Goal: Task Accomplishment & Management: Manage account settings

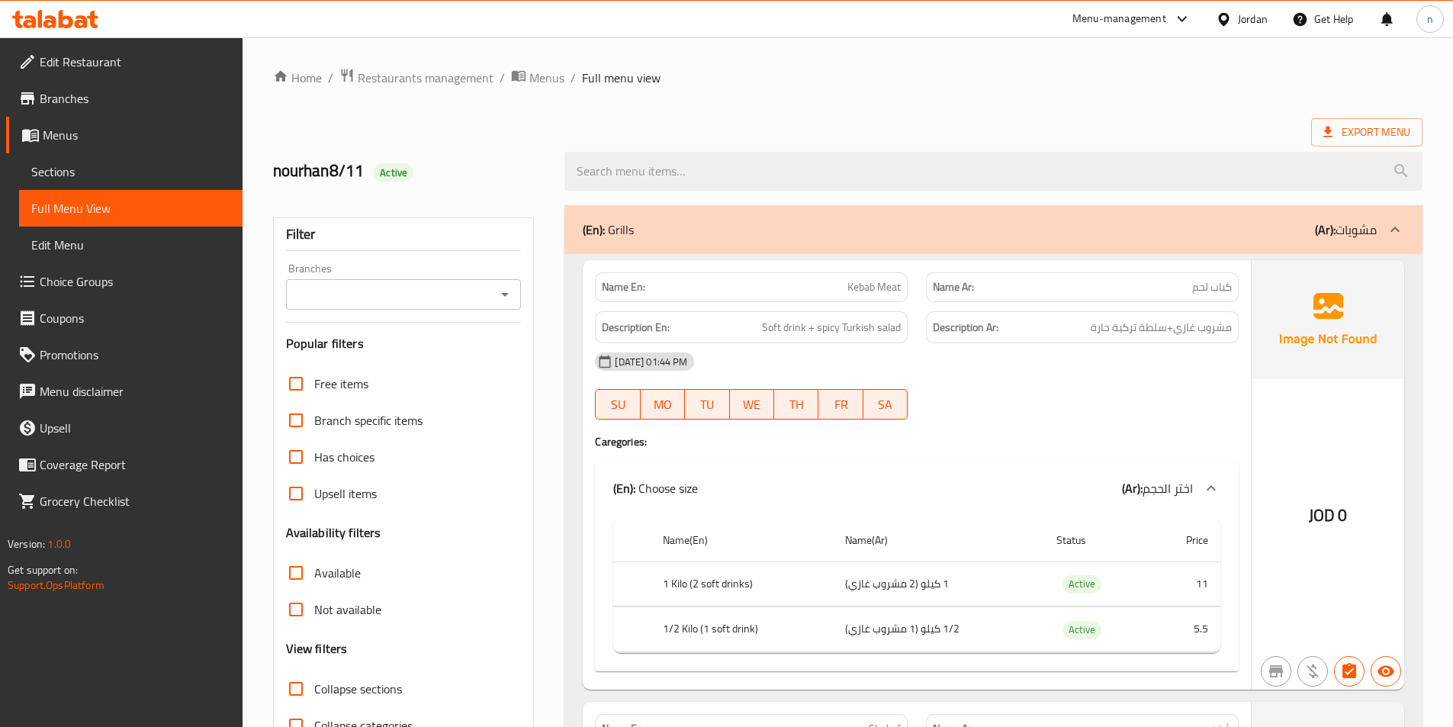
scroll to position [76, 0]
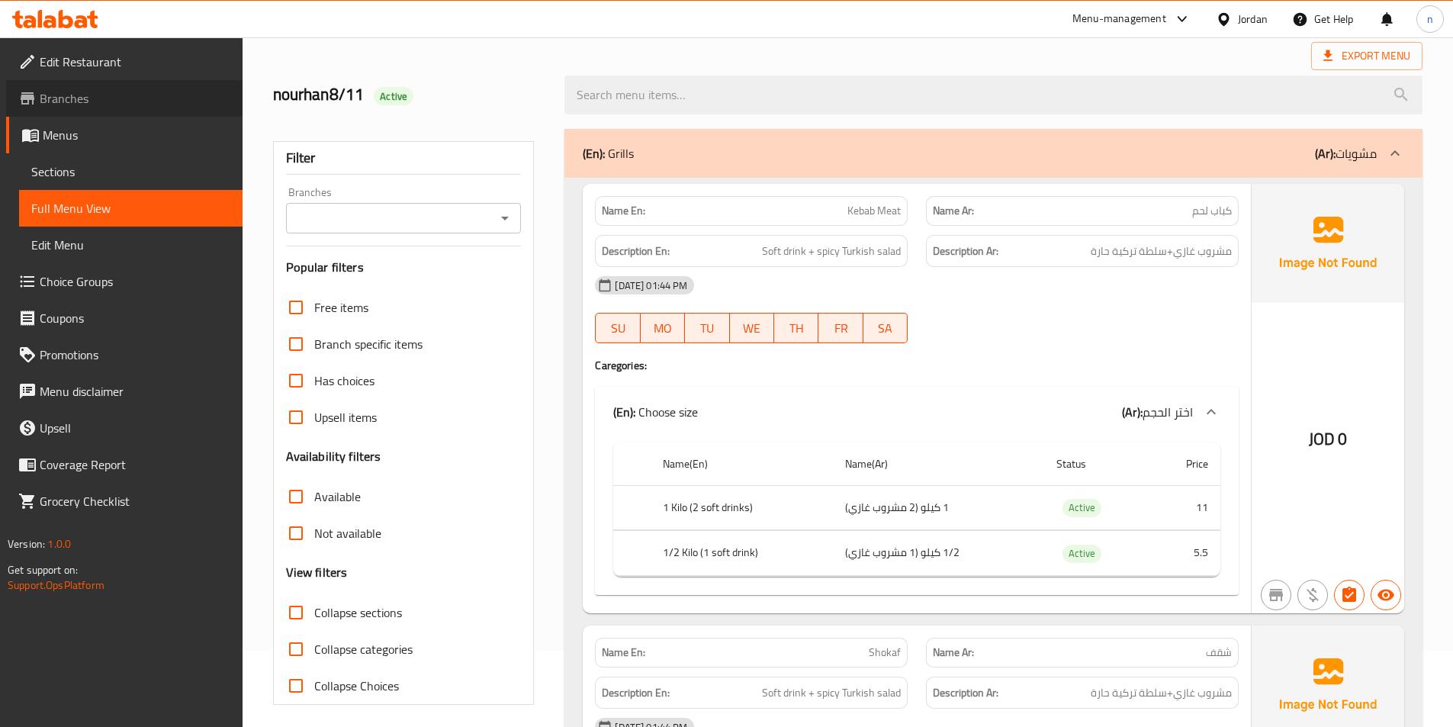
click at [167, 94] on span "Branches" at bounding box center [135, 98] width 191 height 18
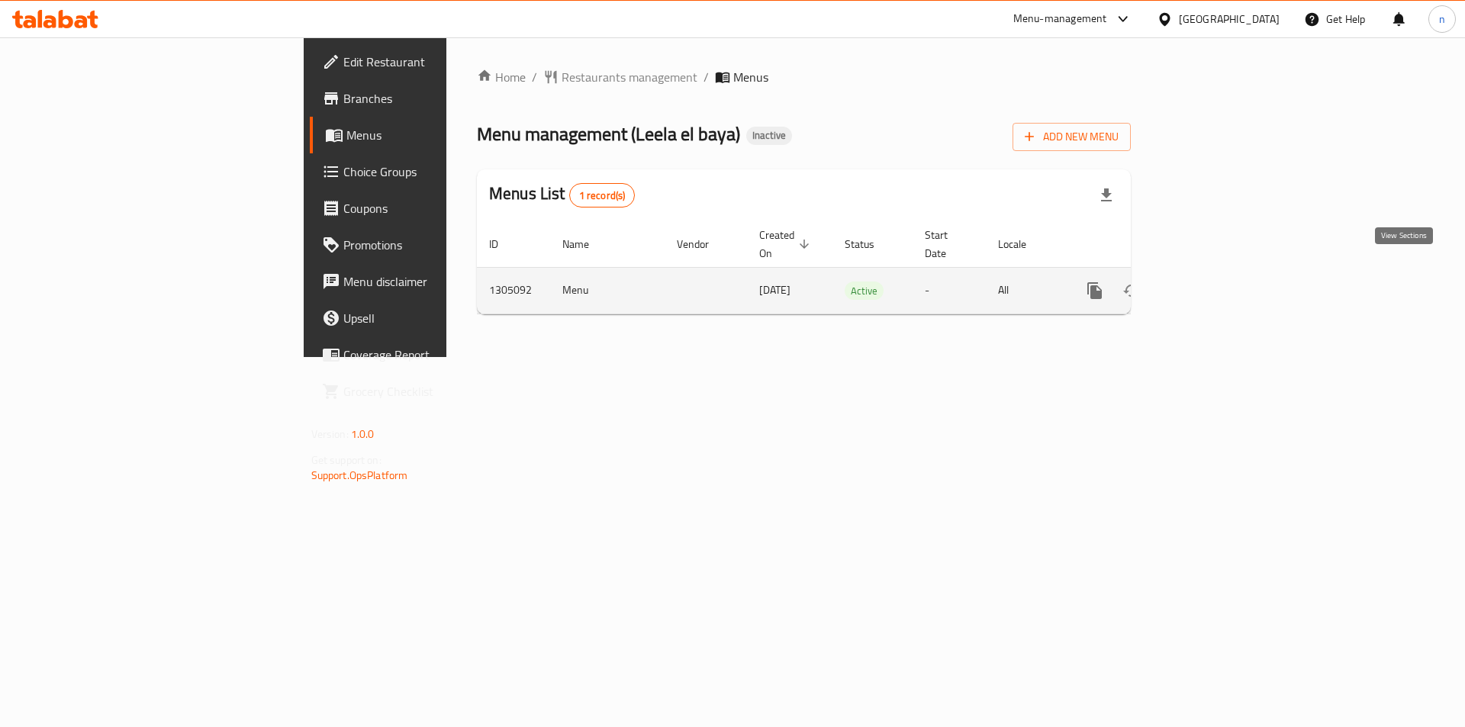
click at [1223, 276] on link "enhanced table" at bounding box center [1204, 290] width 37 height 37
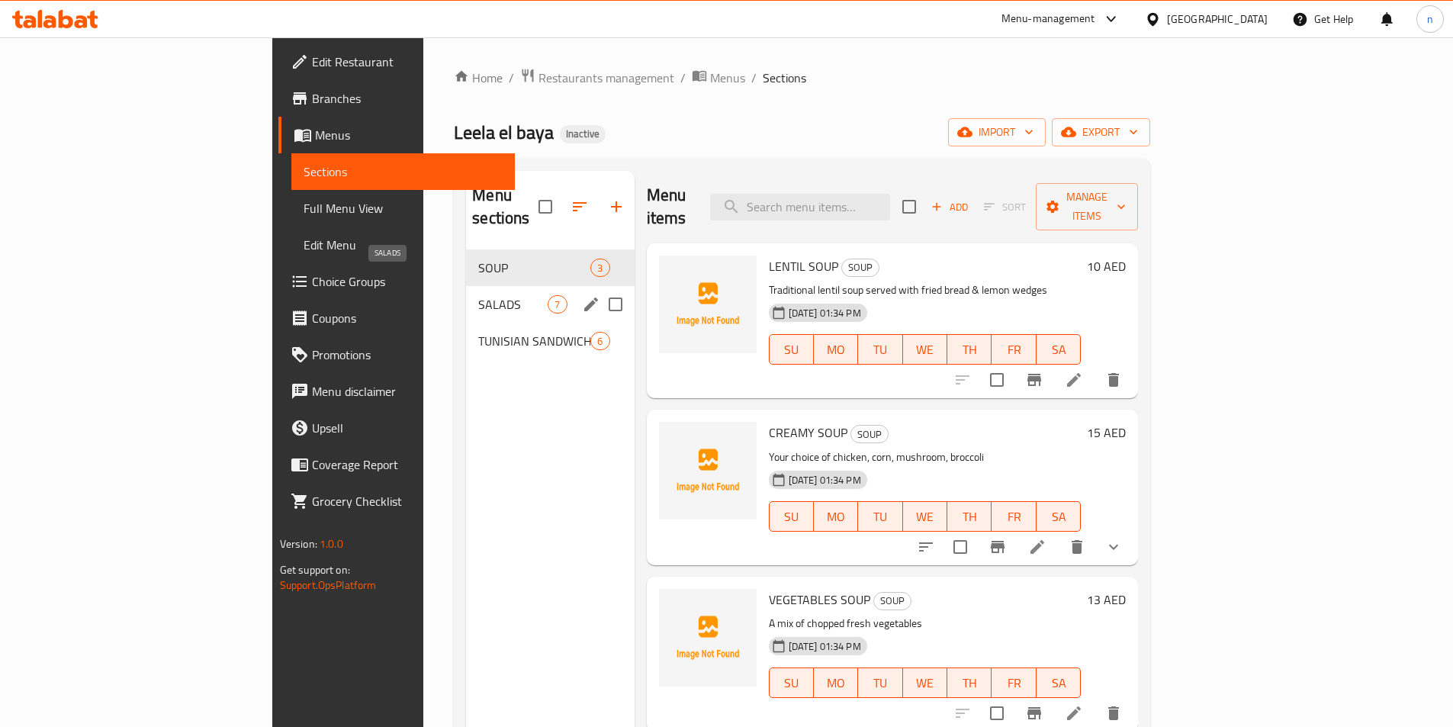
click at [478, 295] on span "SALADS" at bounding box center [512, 304] width 69 height 18
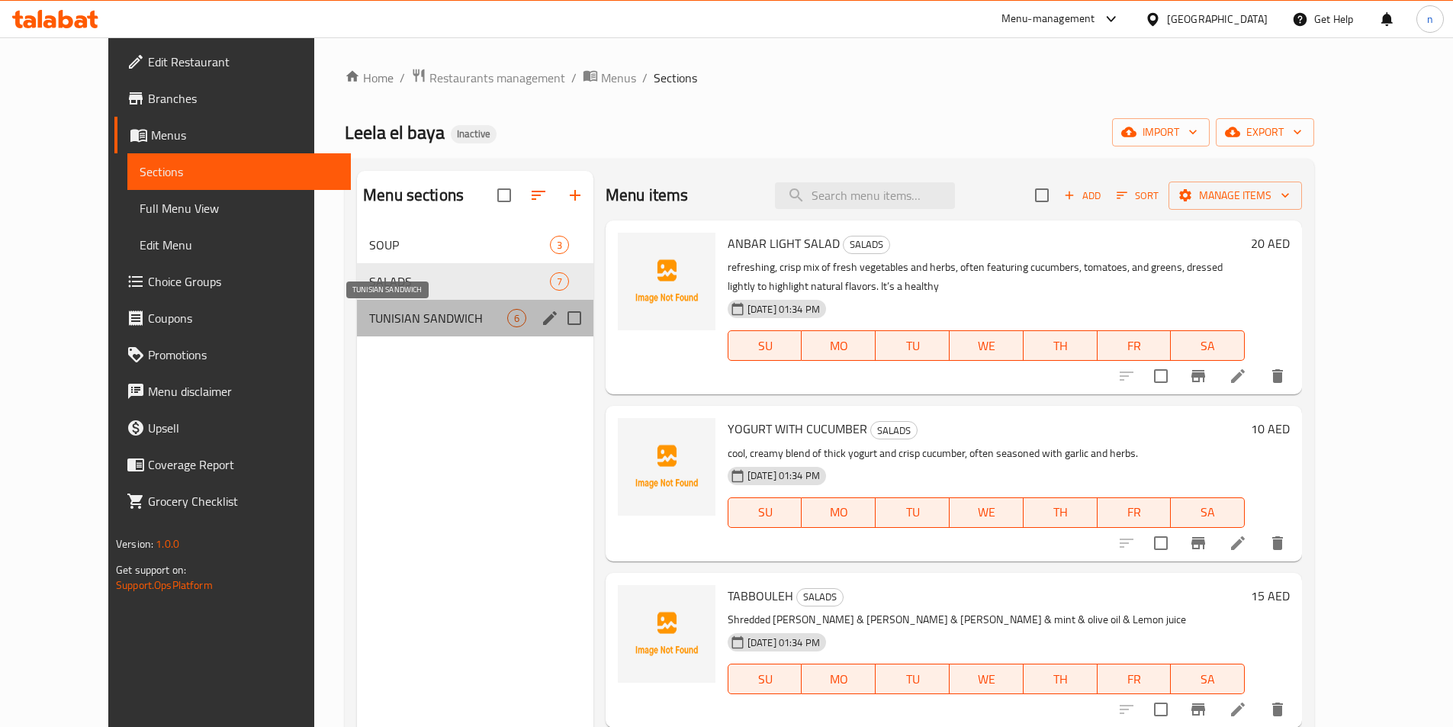
click at [447, 311] on span "TUNISIAN SANDWICH" at bounding box center [438, 318] width 138 height 18
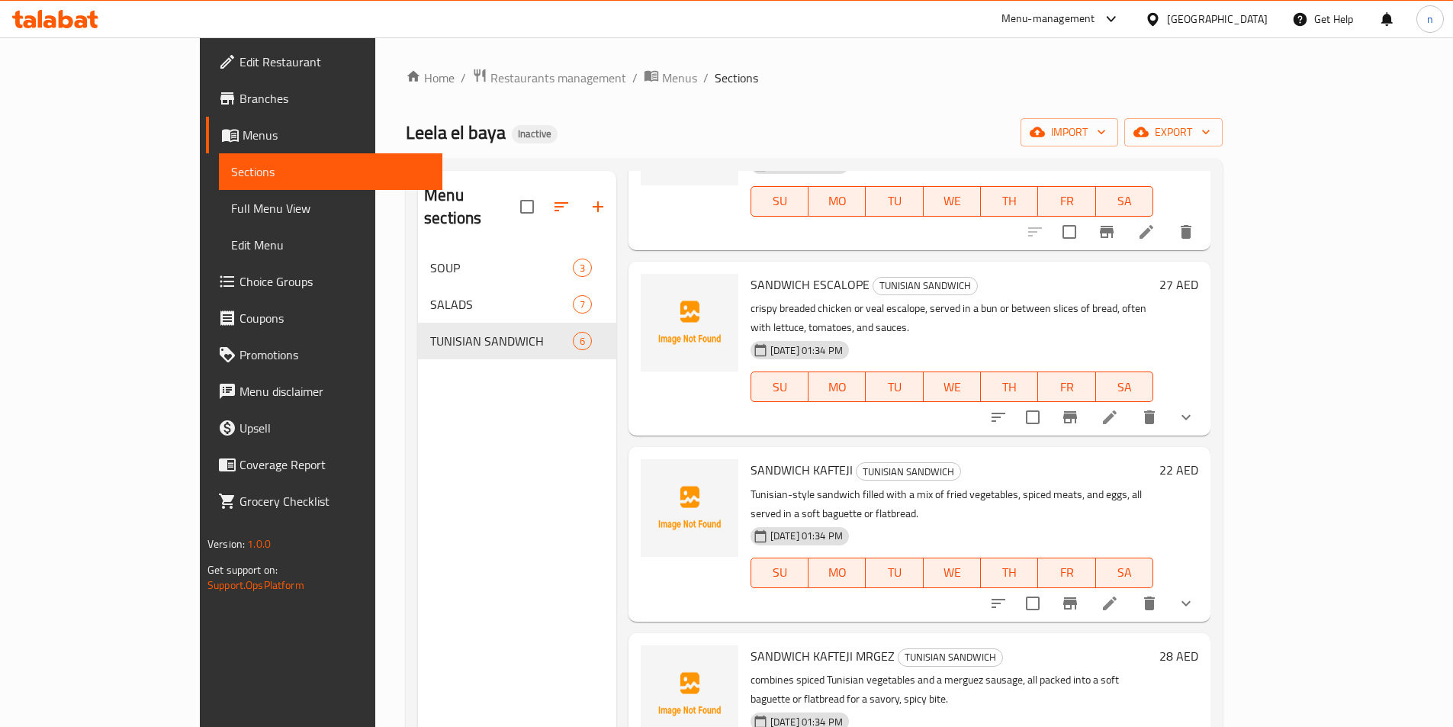
click at [240, 104] on span "Branches" at bounding box center [335, 98] width 191 height 18
